Goal: Task Accomplishment & Management: Use online tool/utility

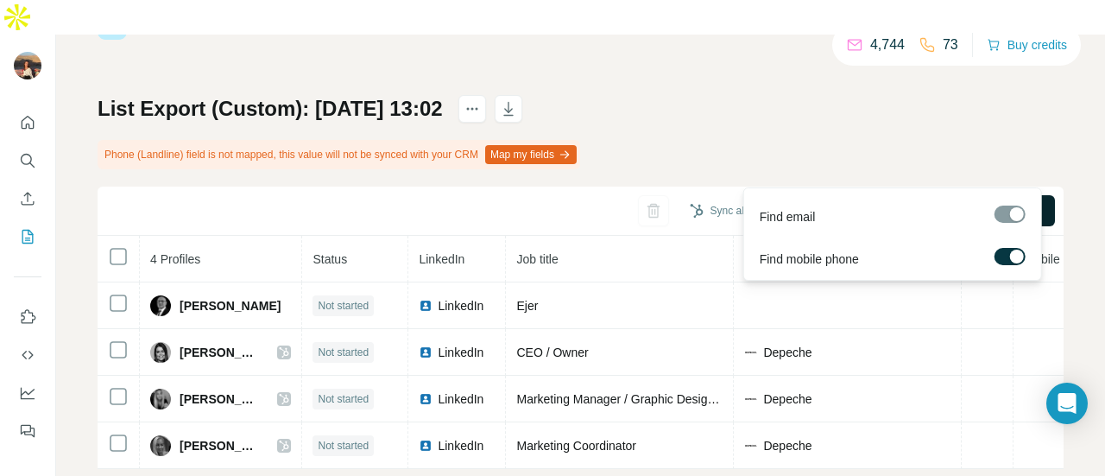
click at [897, 195] on button "Find all emails & mobiles (4)" at bounding box center [946, 210] width 218 height 31
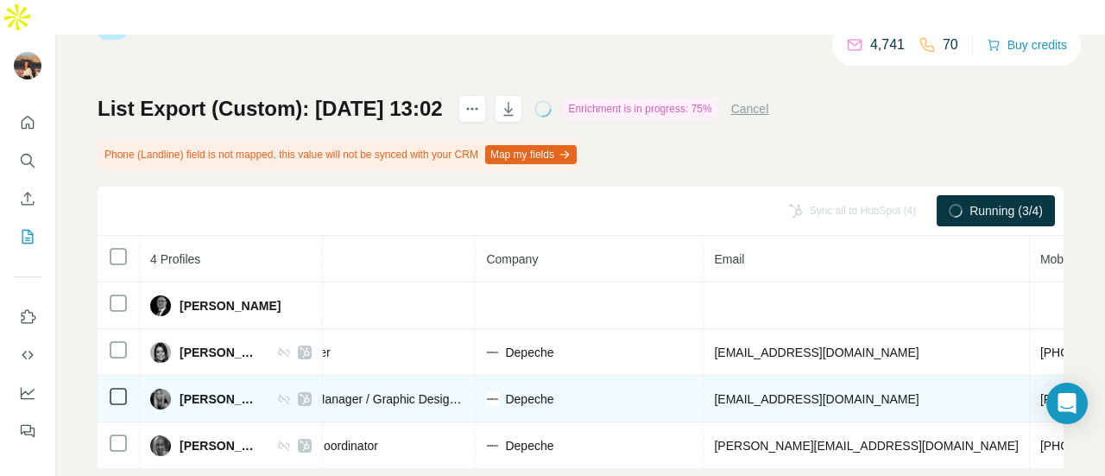
scroll to position [0, 284]
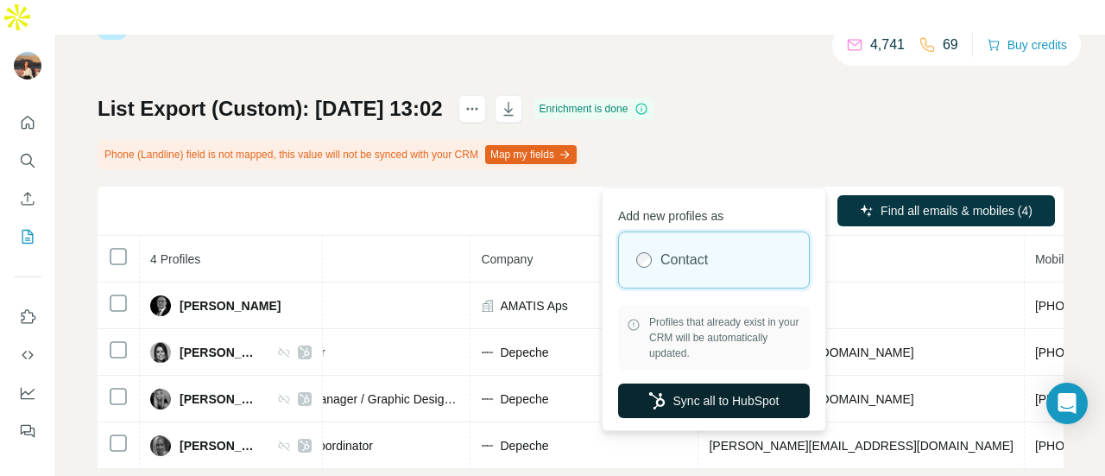
click at [707, 401] on button "Sync all to HubSpot" at bounding box center [714, 400] width 192 height 35
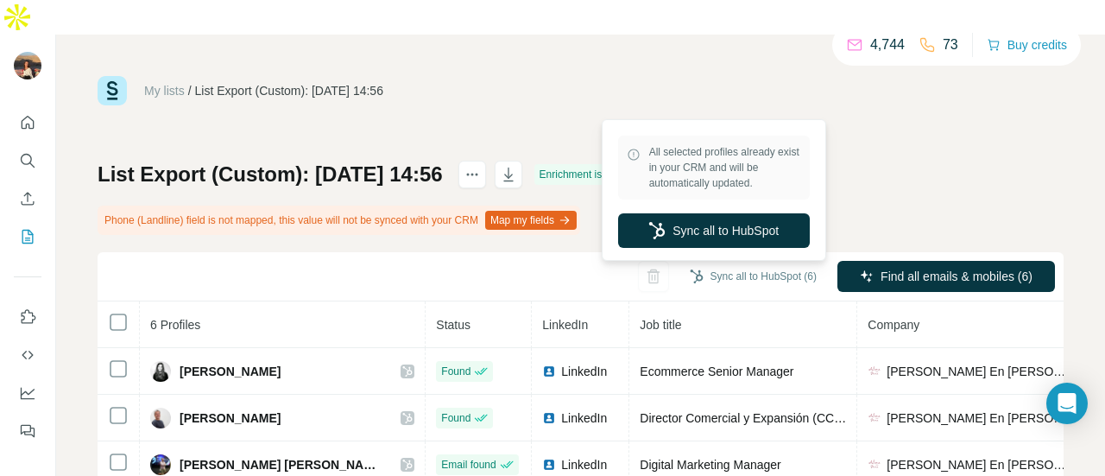
scroll to position [0, 321]
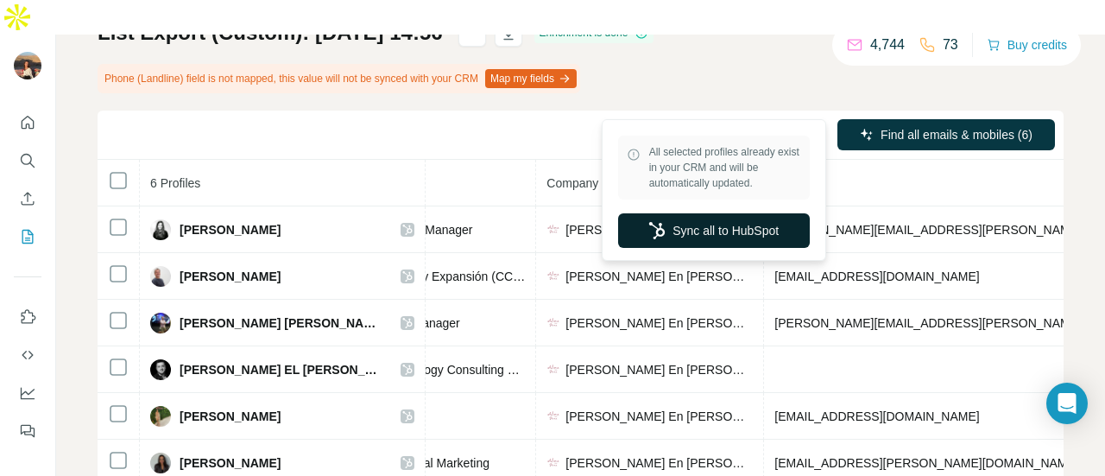
click at [738, 237] on button "Sync all to HubSpot" at bounding box center [714, 230] width 192 height 35
